Goal: Transaction & Acquisition: Purchase product/service

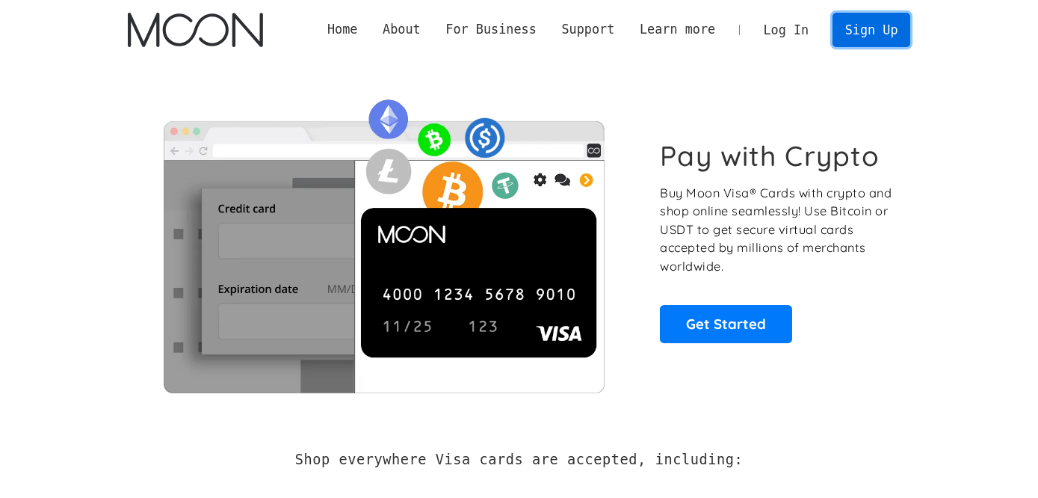
click at [874, 28] on link "Sign Up" at bounding box center [871, 30] width 78 height 34
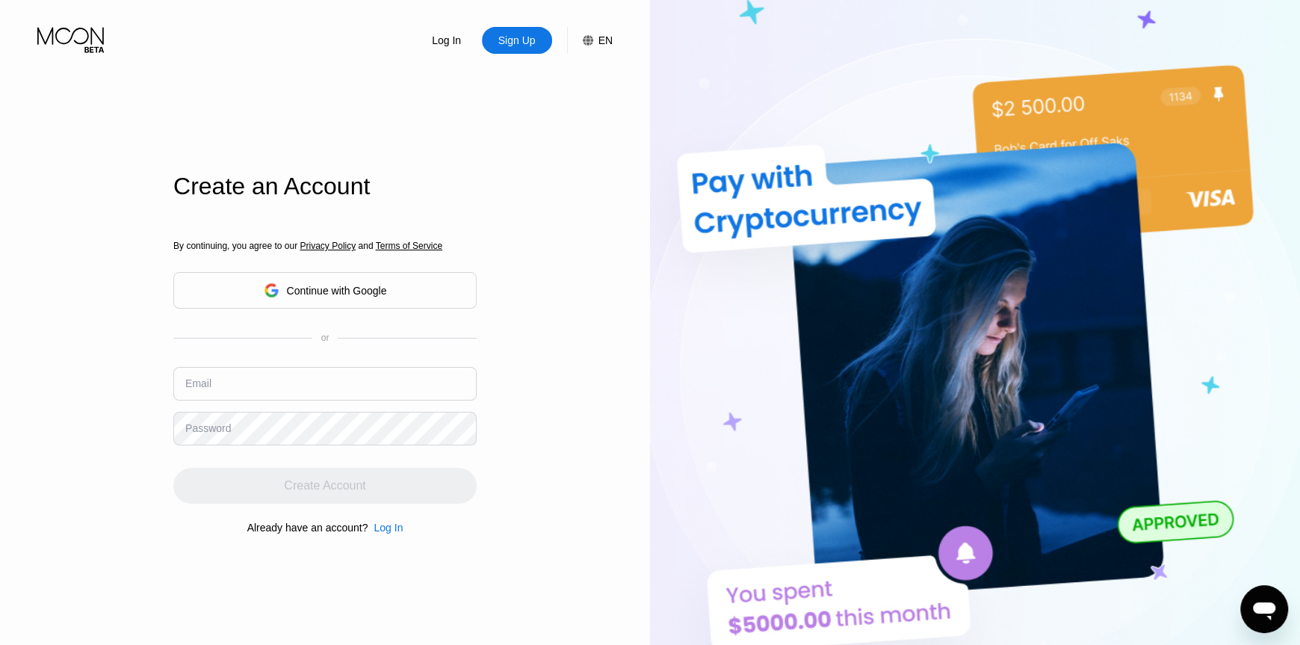
scroll to position [68, 0]
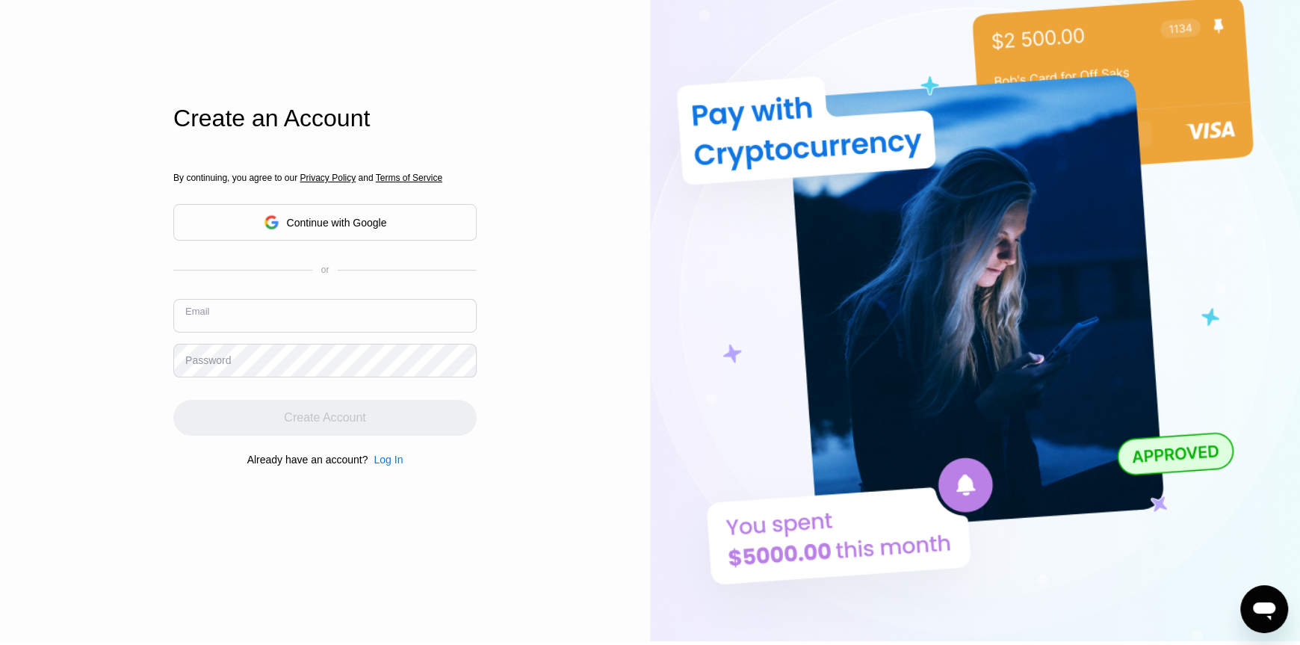
click at [337, 320] on input "text" at bounding box center [324, 316] width 303 height 34
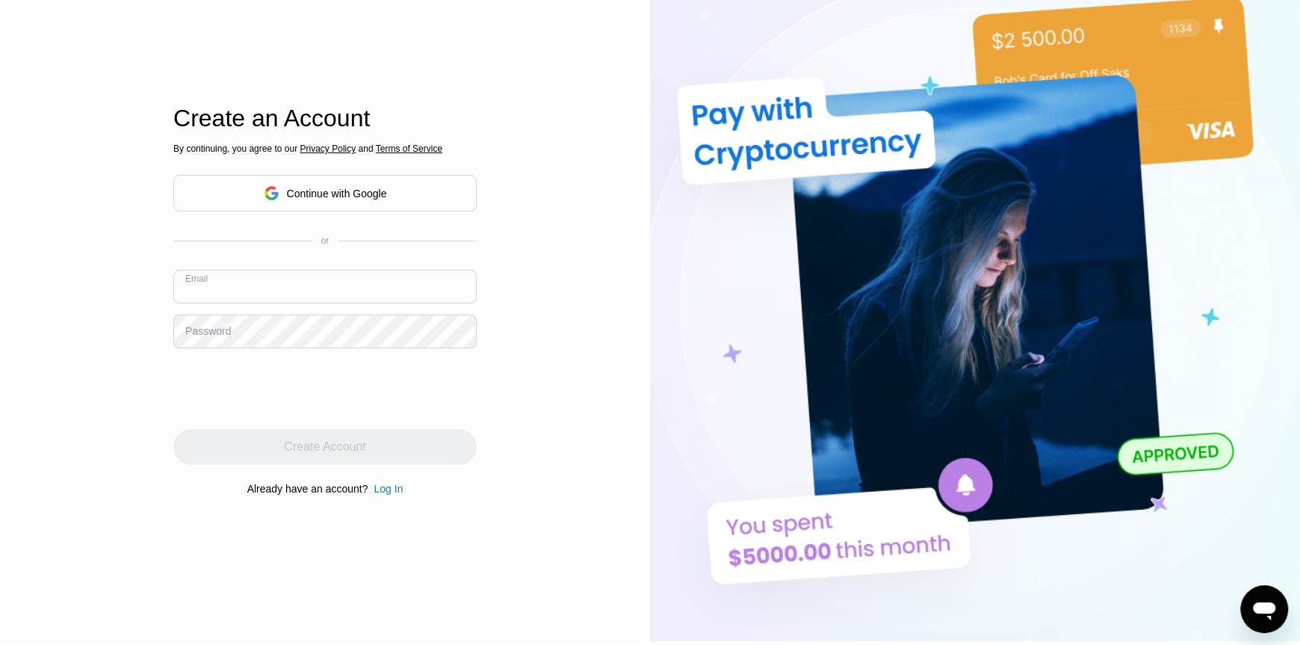
click at [350, 294] on input "text" at bounding box center [324, 287] width 303 height 34
type input "[EMAIL_ADDRESS][DOMAIN_NAME]"
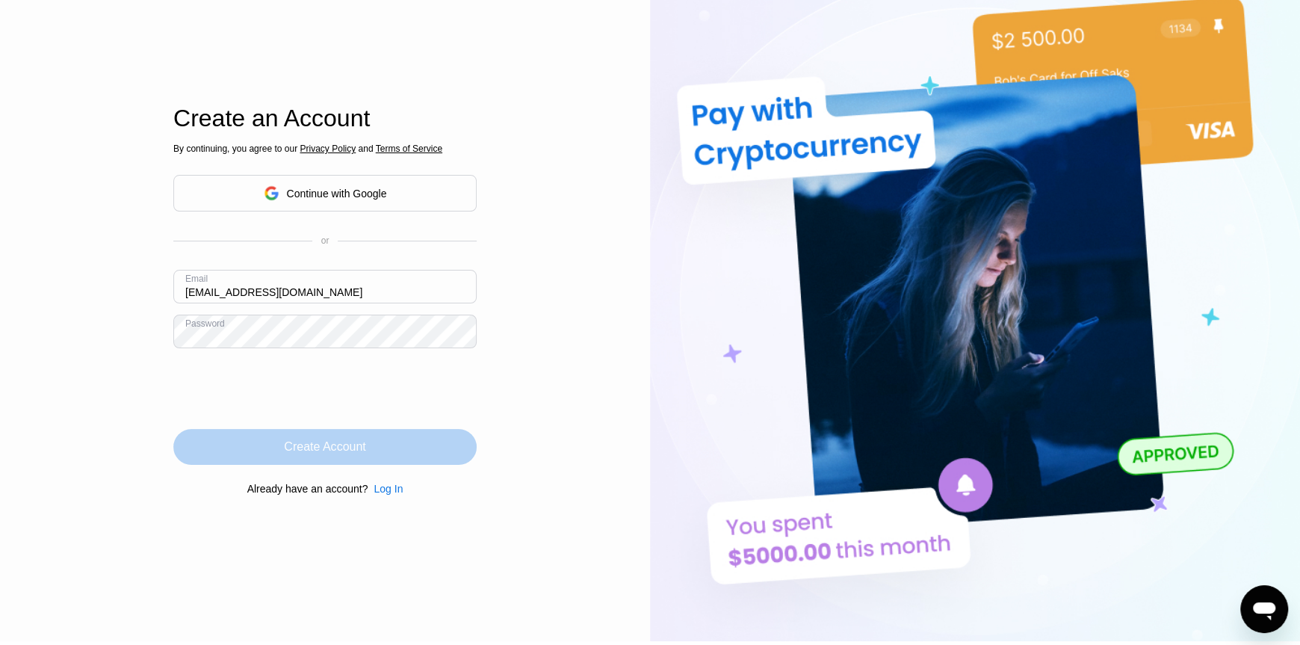
click at [347, 439] on div "Create Account" at bounding box center [324, 447] width 303 height 36
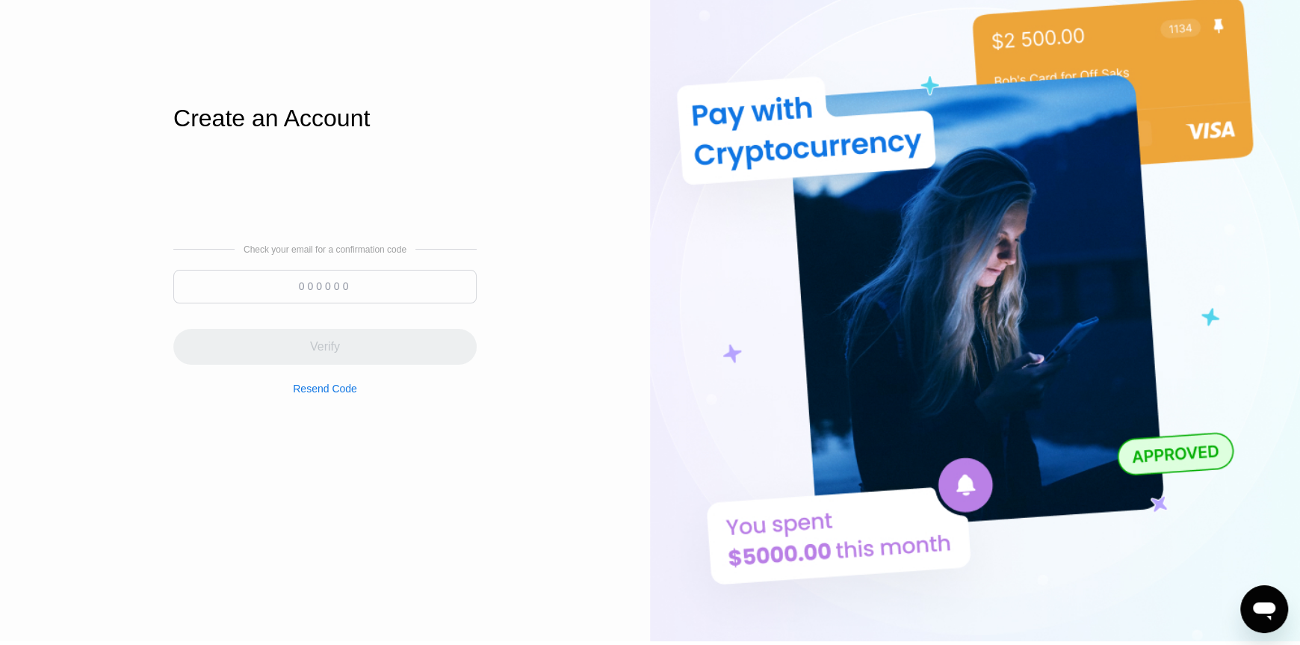
click at [364, 290] on input at bounding box center [324, 287] width 303 height 34
paste input "283605"
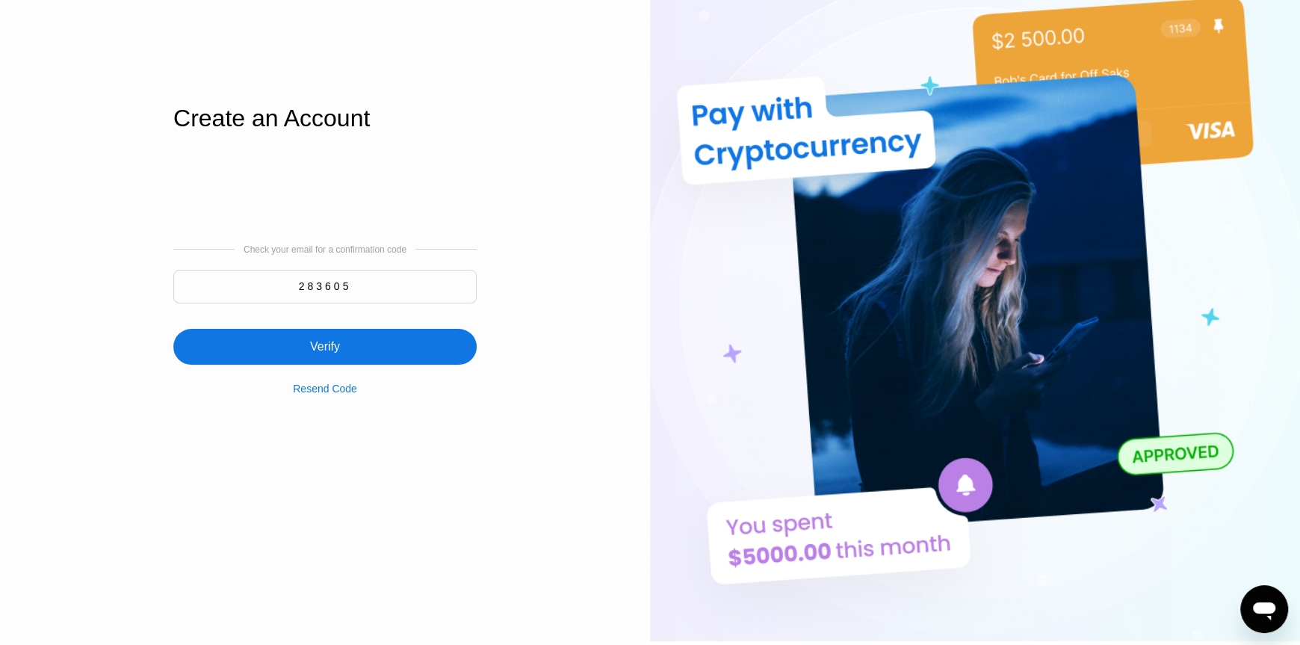
type input "283605"
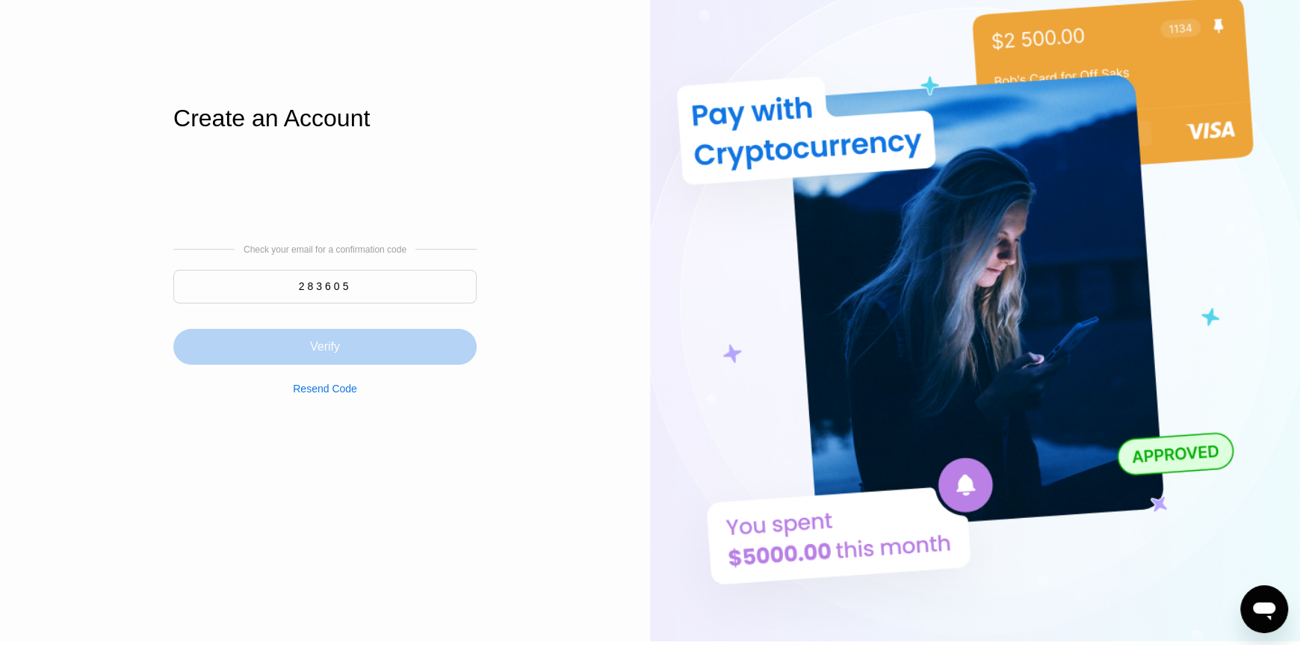
click at [416, 333] on div "Verify" at bounding box center [324, 347] width 303 height 36
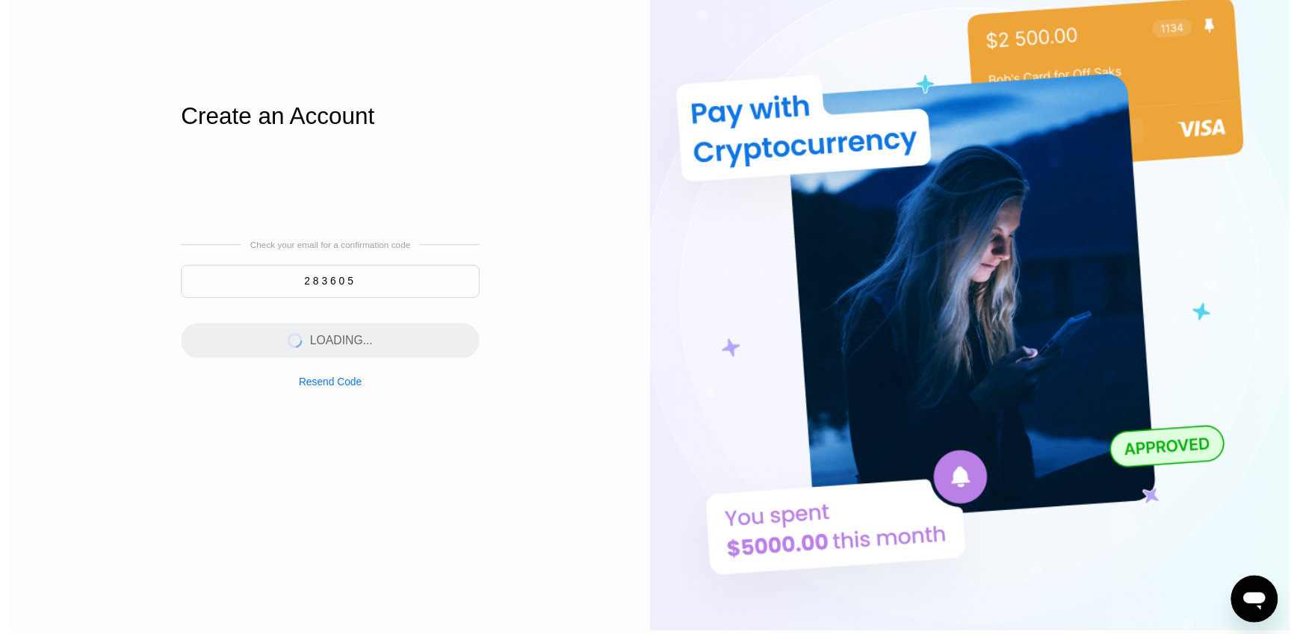
scroll to position [0, 0]
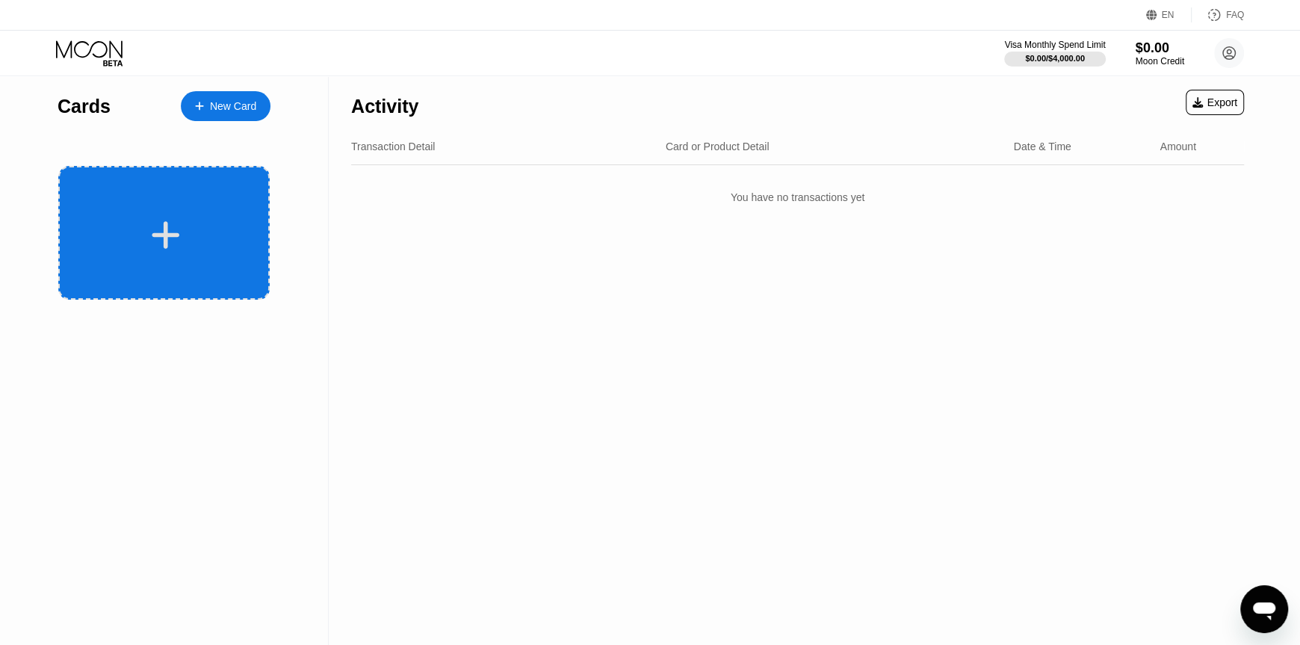
click at [213, 202] on div at bounding box center [163, 233] width 211 height 134
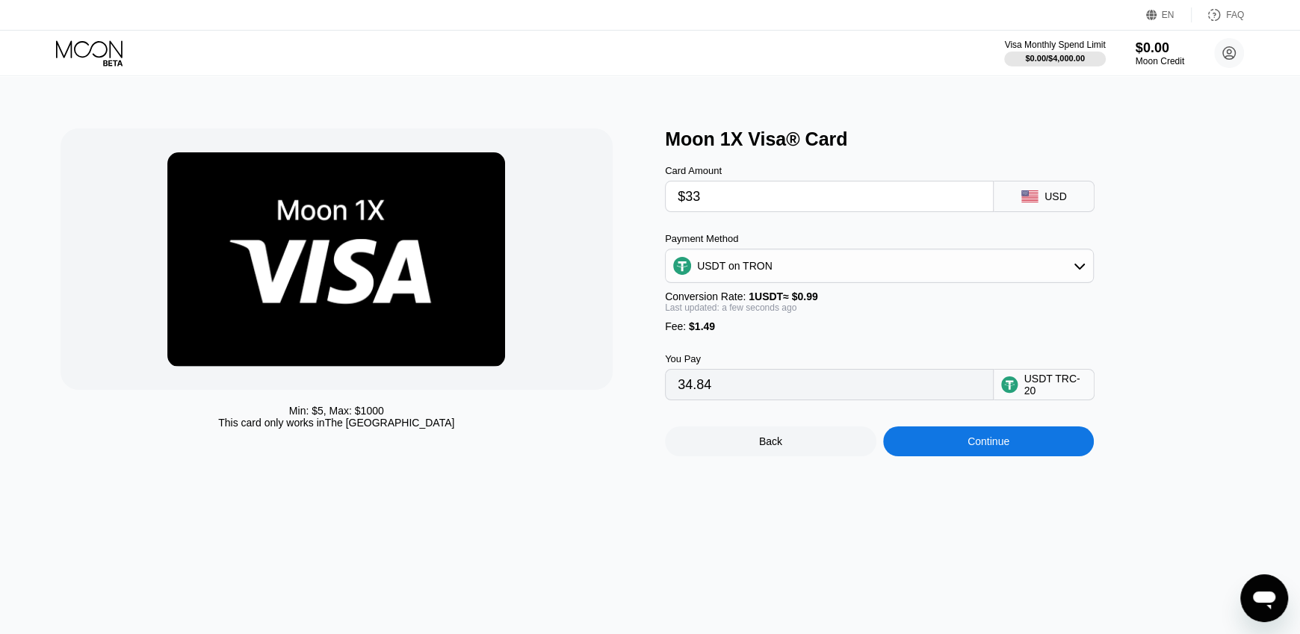
click at [974, 447] on div "Continue" at bounding box center [988, 442] width 42 height 12
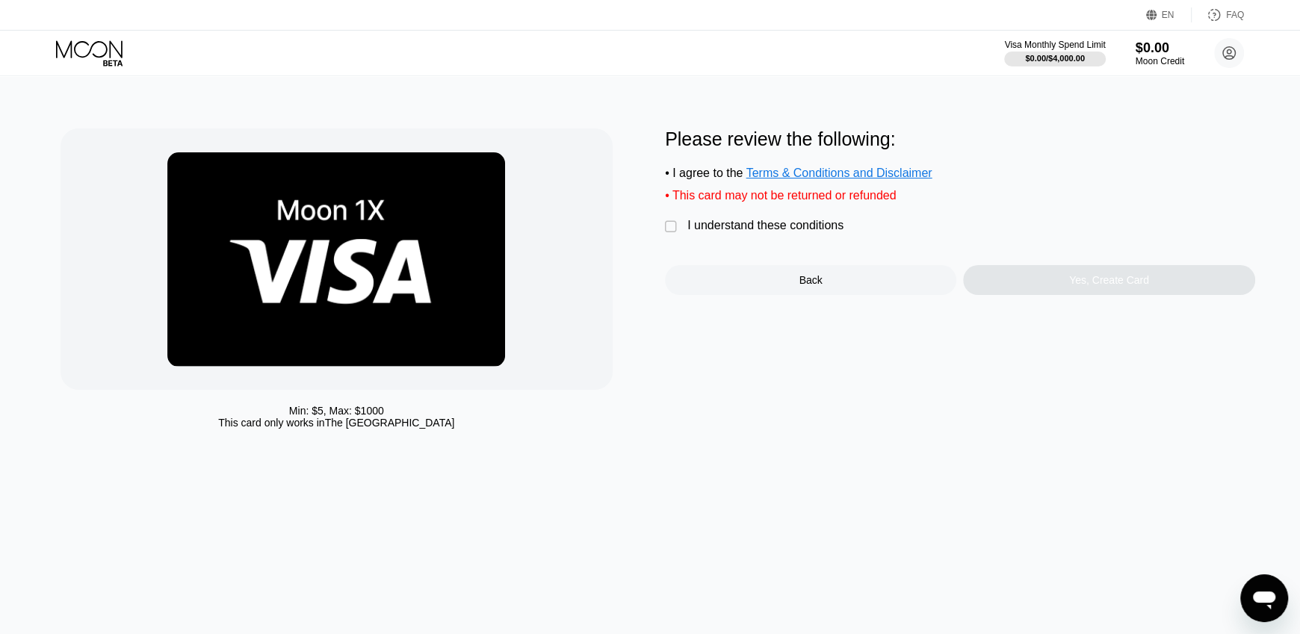
click at [1010, 263] on div "Please review the following: • I agree to the Terms & Conditions and Disclaimer…" at bounding box center [960, 211] width 590 height 167
click at [808, 232] on div "I understand these conditions" at bounding box center [765, 225] width 156 height 13
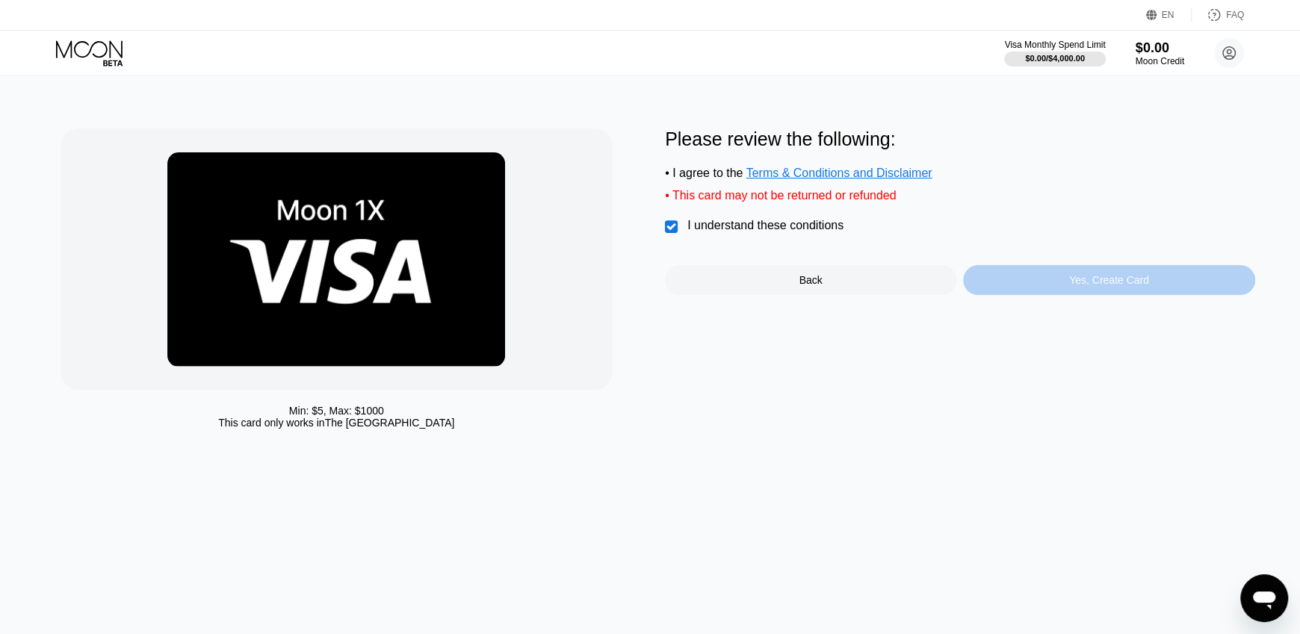
click at [1059, 279] on div "Yes, Create Card" at bounding box center [1108, 280] width 291 height 30
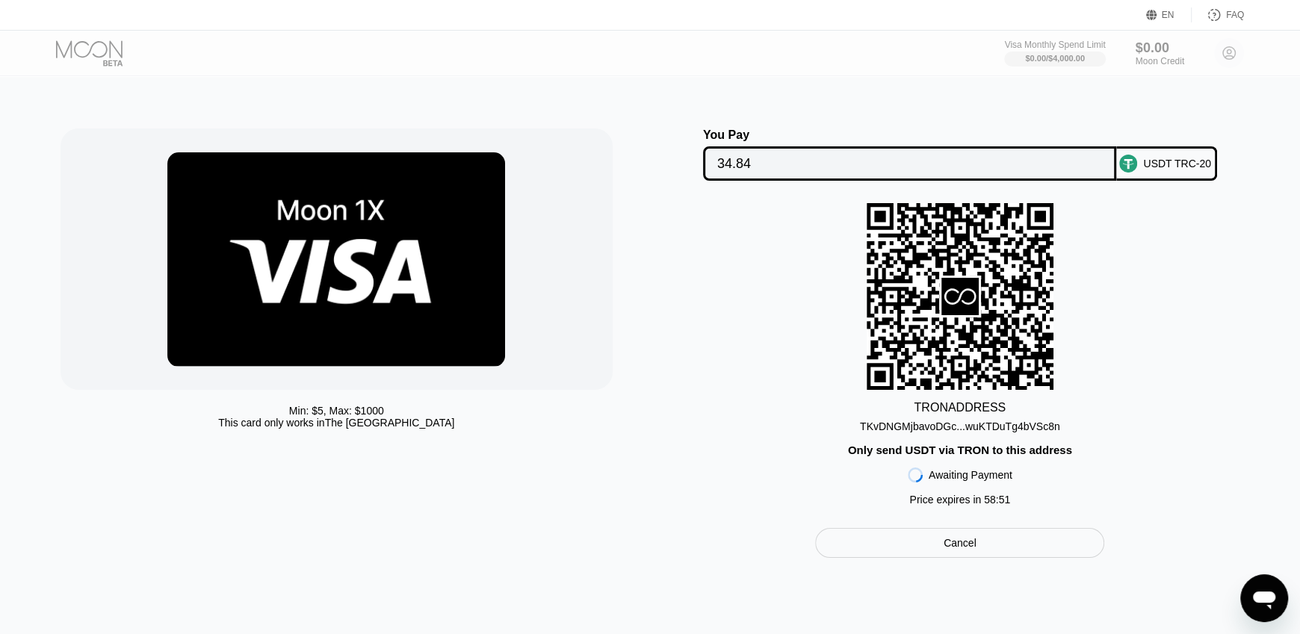
click at [1029, 430] on div "TKvDNGMjbavoDGc...wuKTDuTg4bVSc8n" at bounding box center [960, 427] width 200 height 12
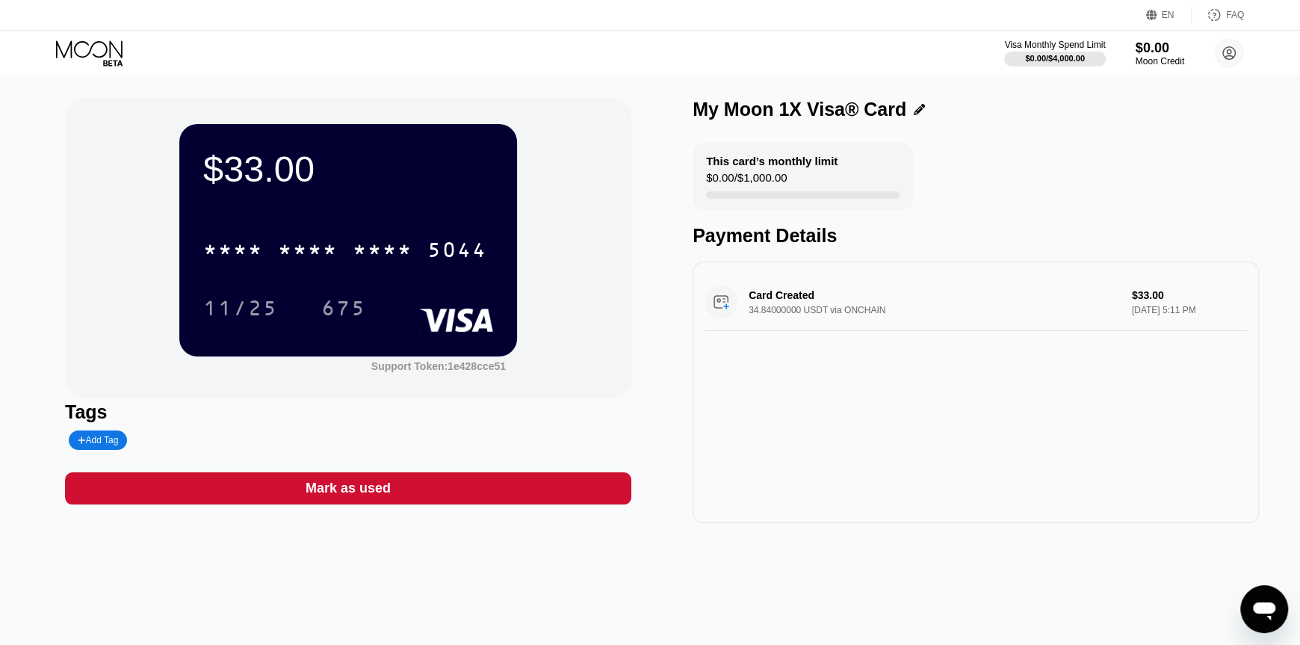
click at [582, 244] on div "$33.00 * * * * * * * * * * * * 5044 11/25 675 Support Token: 1e428cce51" at bounding box center [348, 248] width 566 height 299
drag, startPoint x: 828, startPoint y: 304, endPoint x: 817, endPoint y: 306, distance: 10.7
click at [785, 297] on div "Card Created 34.84000000 USDT via ONCHAIN $33.00 Sep 23, 2025 5:11 PM" at bounding box center [975, 302] width 542 height 58
drag, startPoint x: 904, startPoint y: 321, endPoint x: 787, endPoint y: 291, distance: 120.5
click at [783, 299] on div "Card Created 34.84000000 USDT via ONCHAIN $33.00 Sep 23, 2025 5:11 PM" at bounding box center [975, 302] width 542 height 58
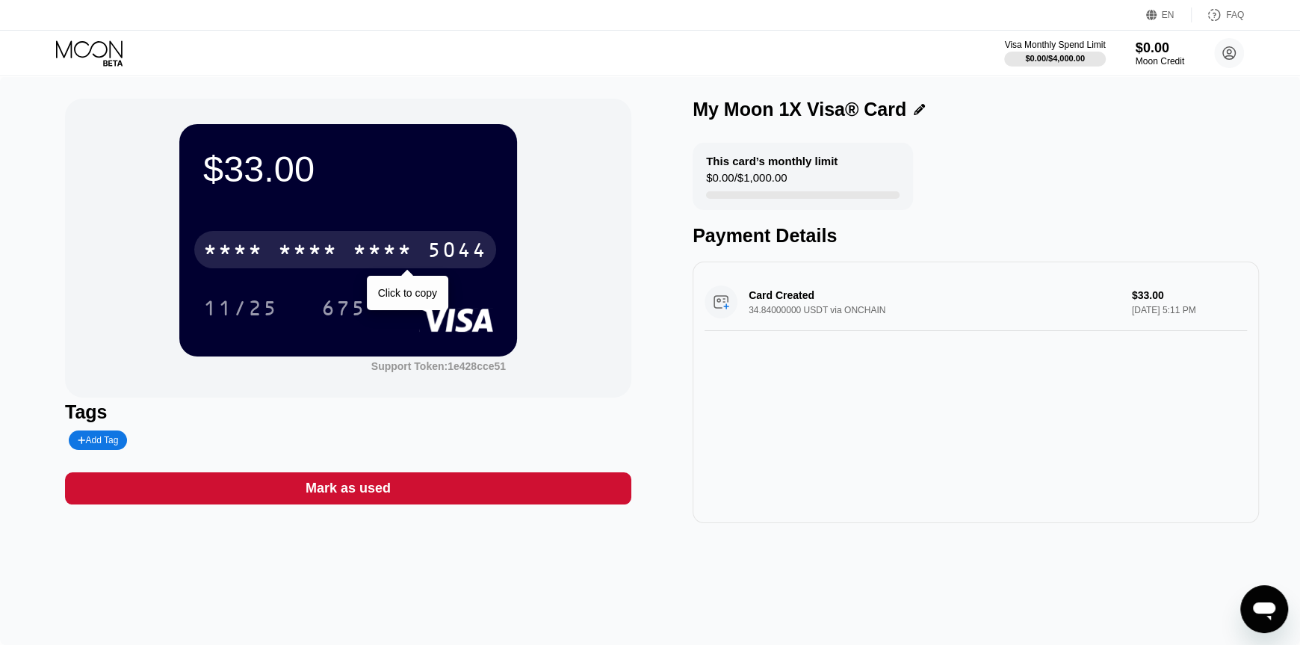
click at [377, 250] on div "* * * *" at bounding box center [383, 252] width 60 height 24
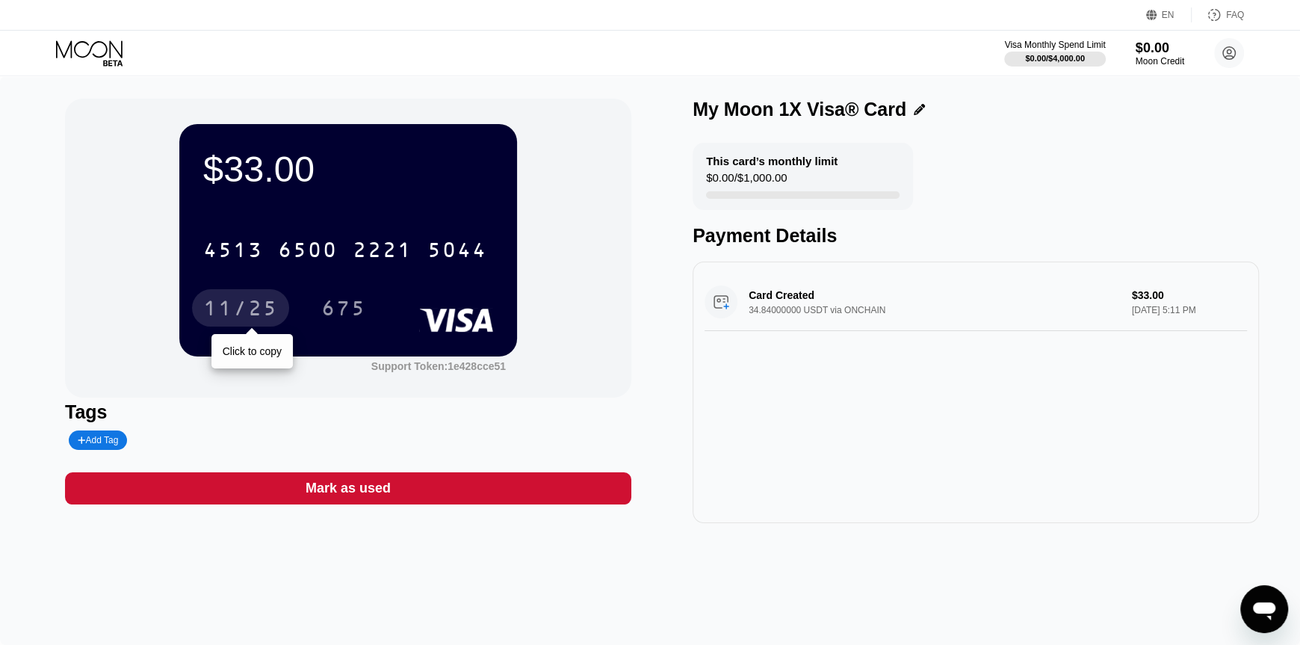
click at [226, 306] on div "11/25" at bounding box center [240, 310] width 75 height 24
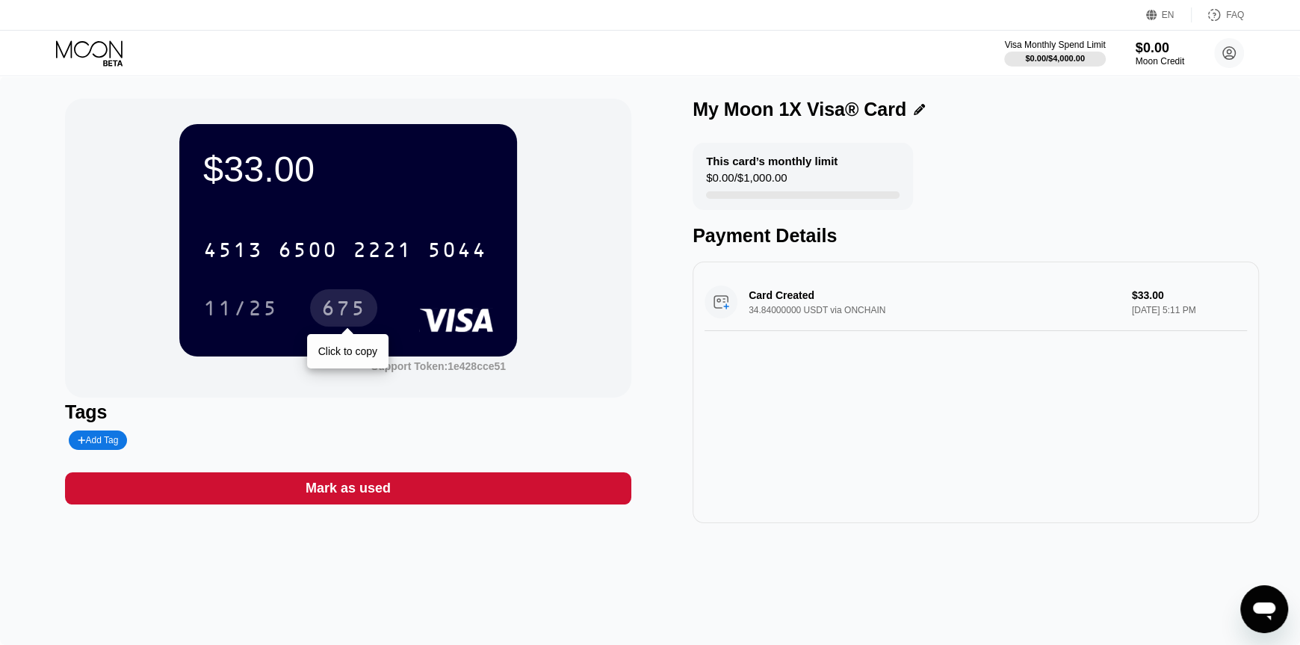
click at [330, 313] on div "675" at bounding box center [343, 310] width 45 height 24
